Goal: Information Seeking & Learning: Learn about a topic

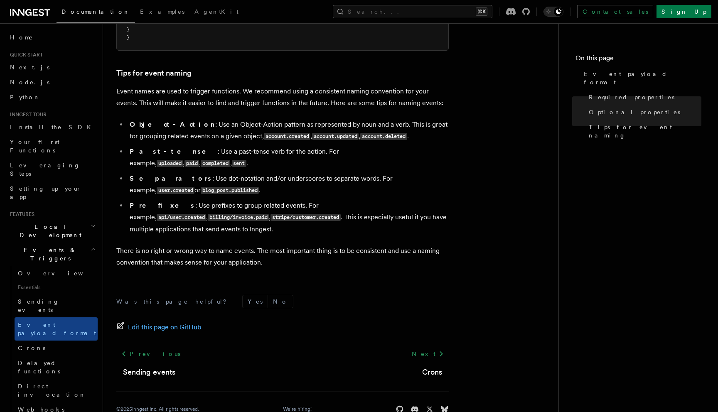
scroll to position [521, 0]
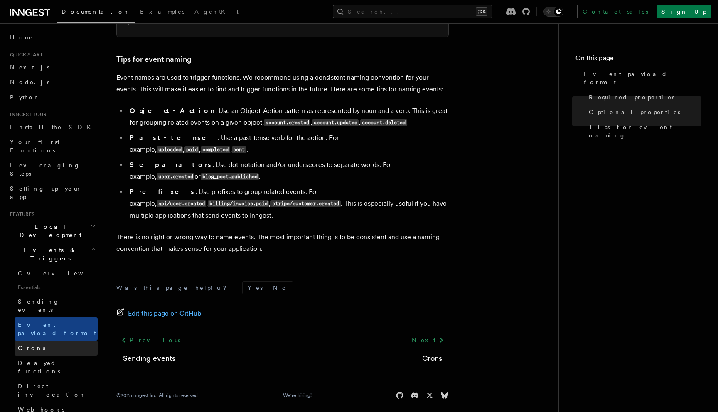
click at [61, 341] on link "Crons" at bounding box center [56, 348] width 83 height 15
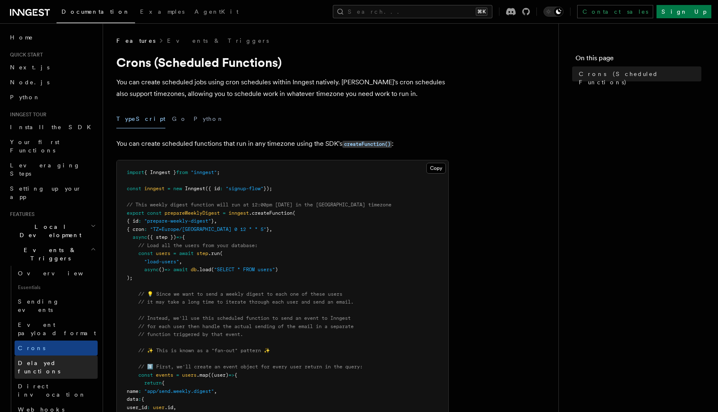
click at [51, 360] on span "Delayed functions" at bounding box center [39, 367] width 42 height 15
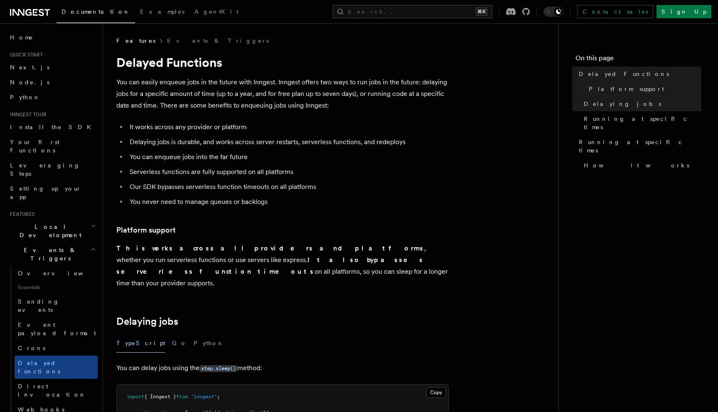
click at [254, 230] on h3 "Platform support" at bounding box center [282, 230] width 332 height 12
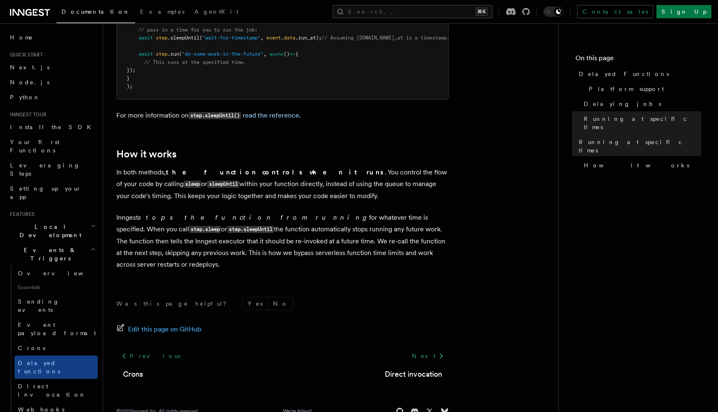
scroll to position [678, 0]
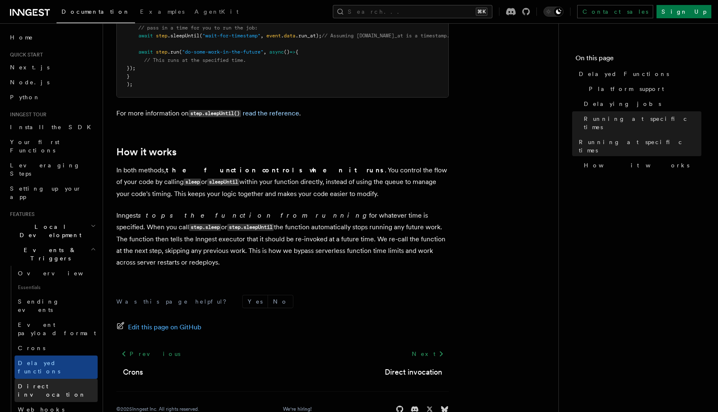
click at [42, 383] on span "Direct invocation" at bounding box center [52, 390] width 68 height 15
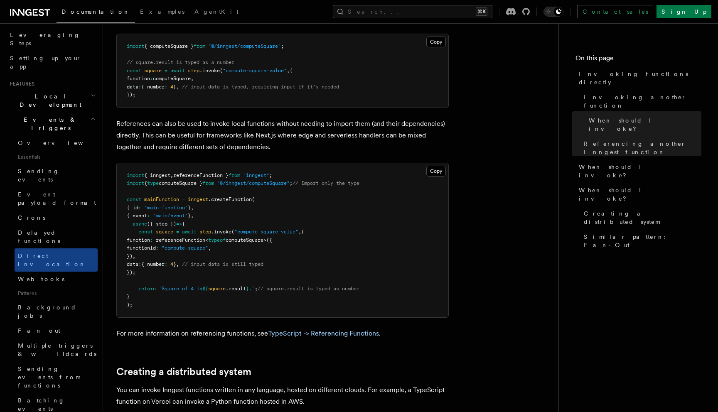
scroll to position [138, 0]
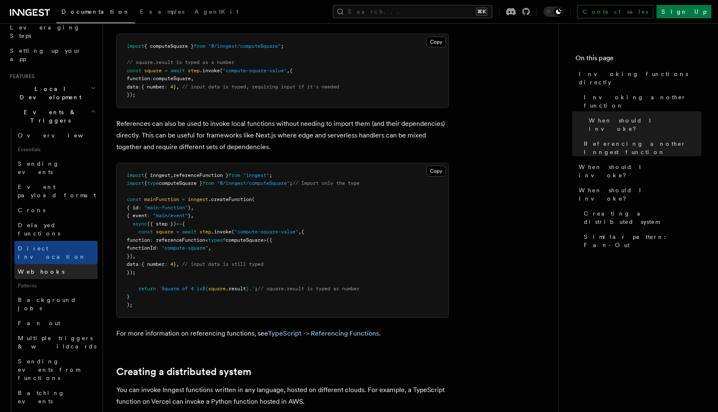
click at [56, 264] on link "Webhooks" at bounding box center [56, 271] width 83 height 15
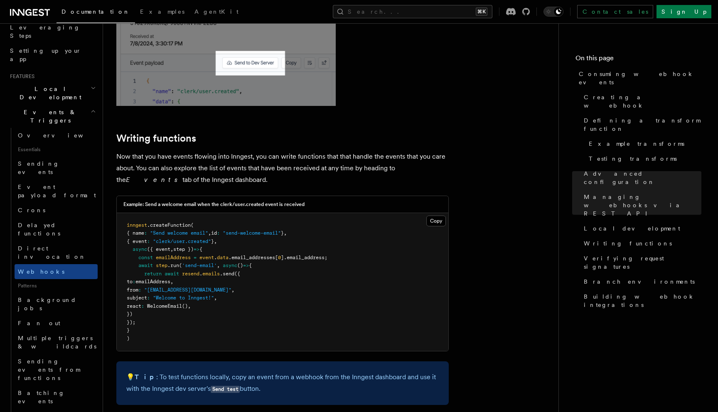
scroll to position [2061, 0]
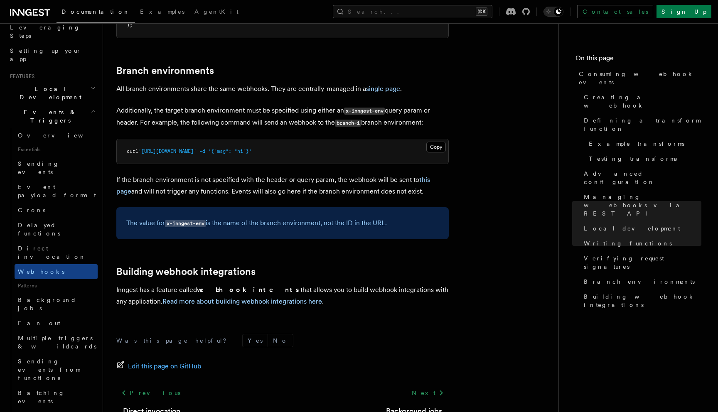
scroll to position [2769, 0]
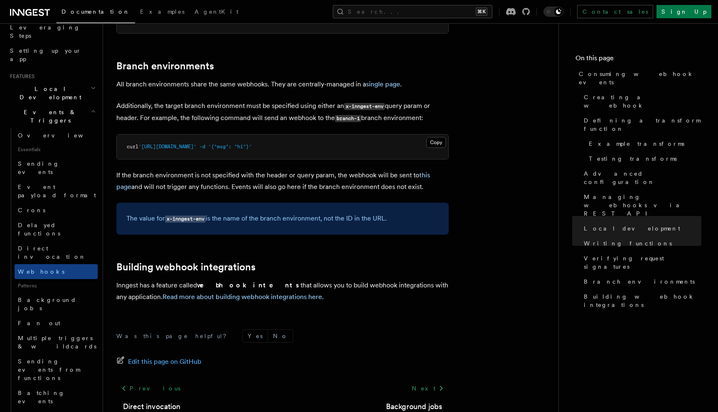
click at [267, 313] on div "Was this page helpful? Yes No Edit this page on GitHub Previous Direct invocati…" at bounding box center [282, 390] width 332 height 155
click at [37, 292] on link "Background jobs" at bounding box center [56, 303] width 83 height 23
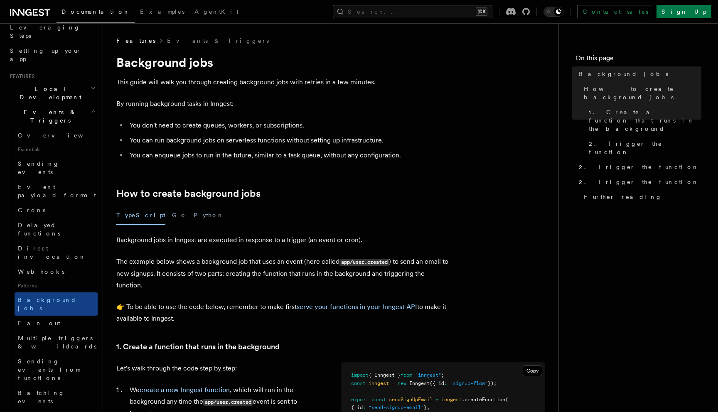
click at [274, 243] on p "Background jobs in Inngest are executed in response to a trigger (an event or c…" at bounding box center [282, 240] width 332 height 12
click at [362, 194] on h2 "How to create background jobs" at bounding box center [282, 194] width 332 height 12
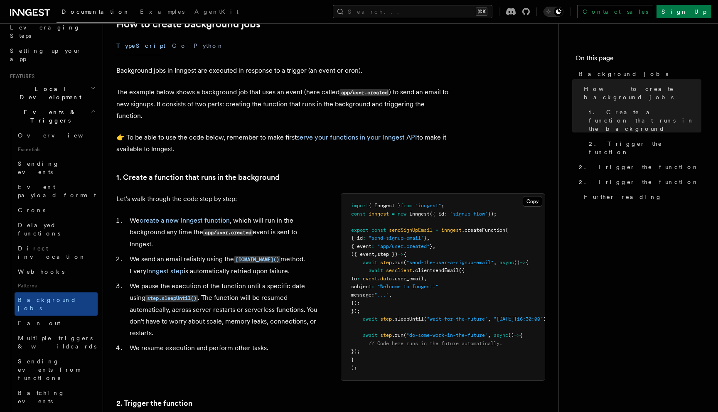
scroll to position [170, 0]
